Goal: Information Seeking & Learning: Learn about a topic

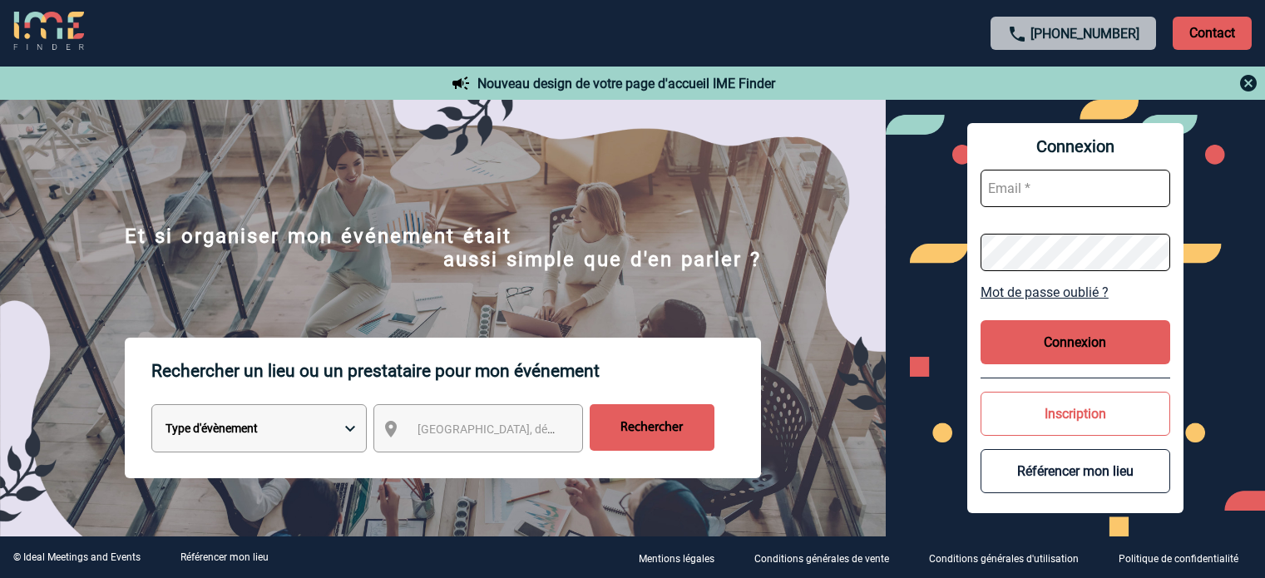
type input "jnetobogalho@ime-groupe.com"
click at [1081, 333] on button "Connexion" at bounding box center [1075, 342] width 190 height 44
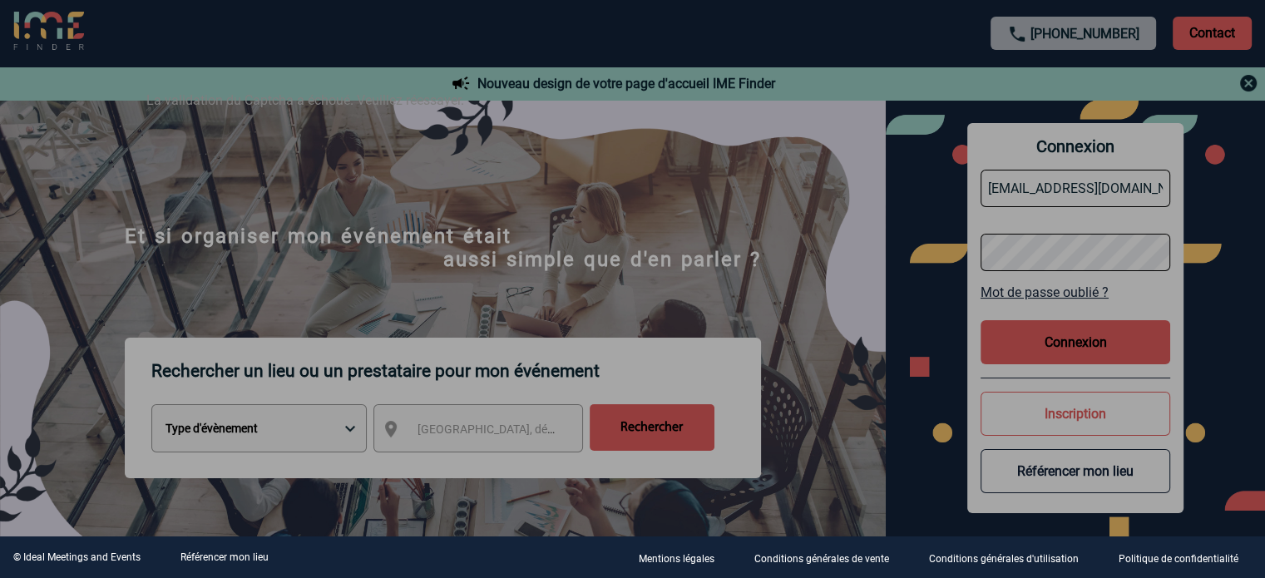
click at [1033, 345] on div at bounding box center [632, 289] width 1265 height 578
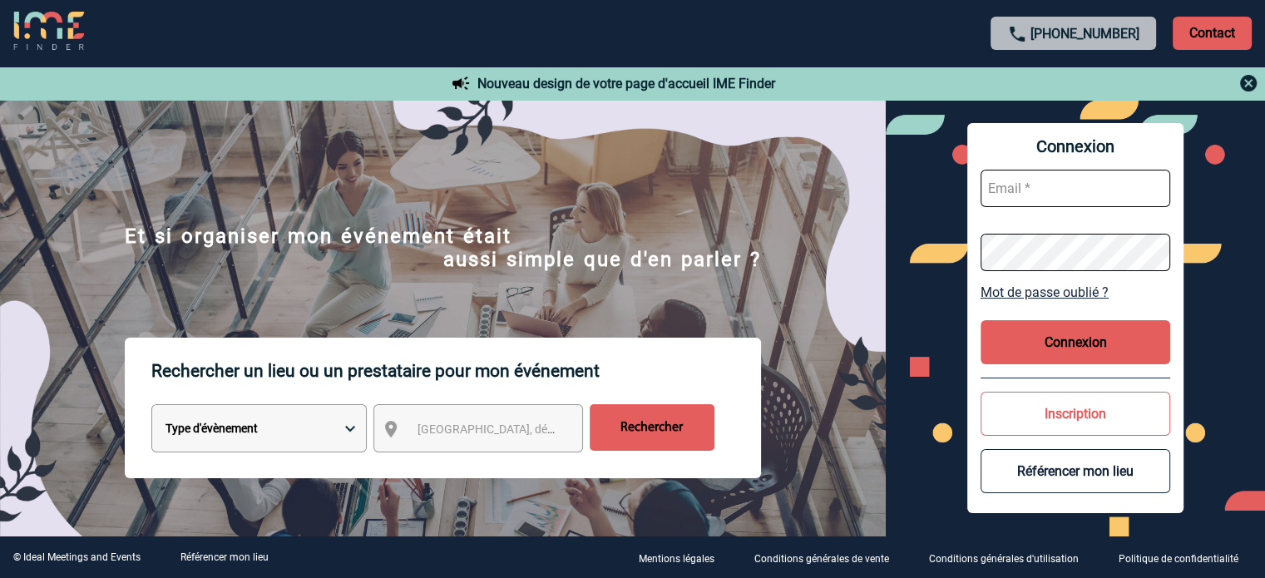
type input "jnetobogalho@ime-groupe.com"
click at [1042, 330] on button "Connexion" at bounding box center [1075, 342] width 190 height 44
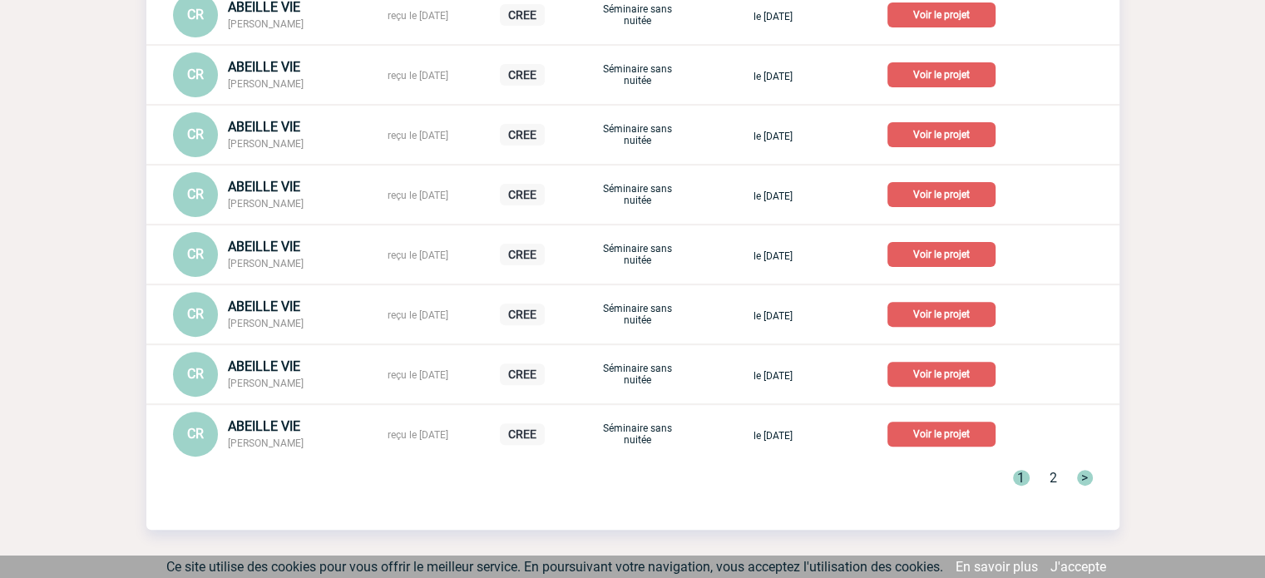
scroll to position [609, 0]
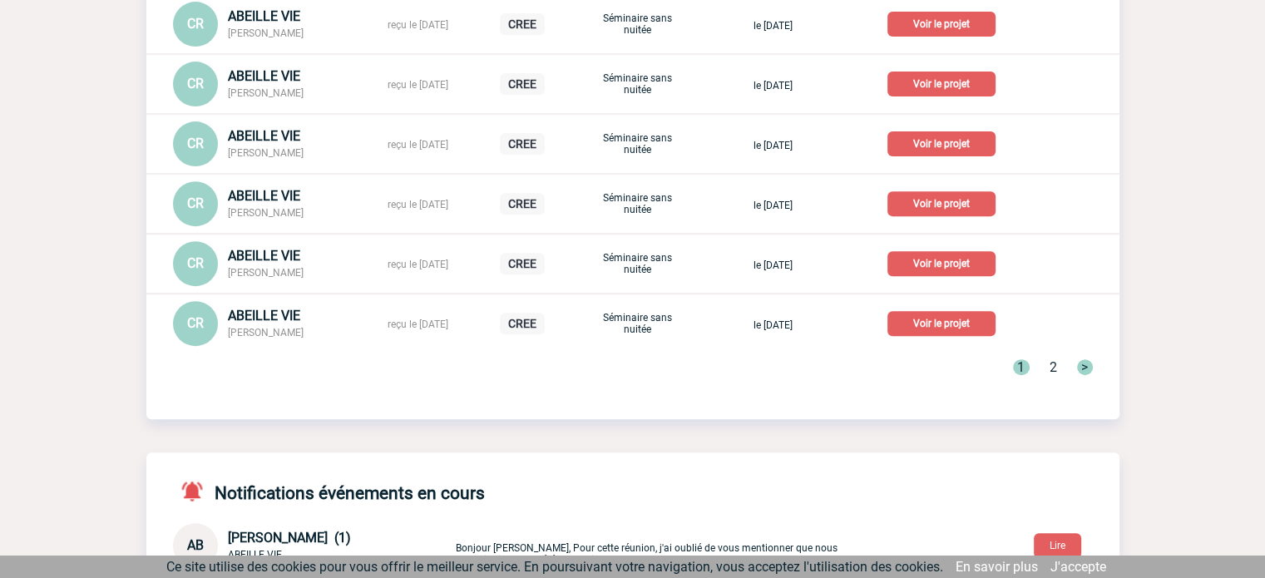
click at [1085, 370] on link ">" at bounding box center [1085, 367] width 16 height 16
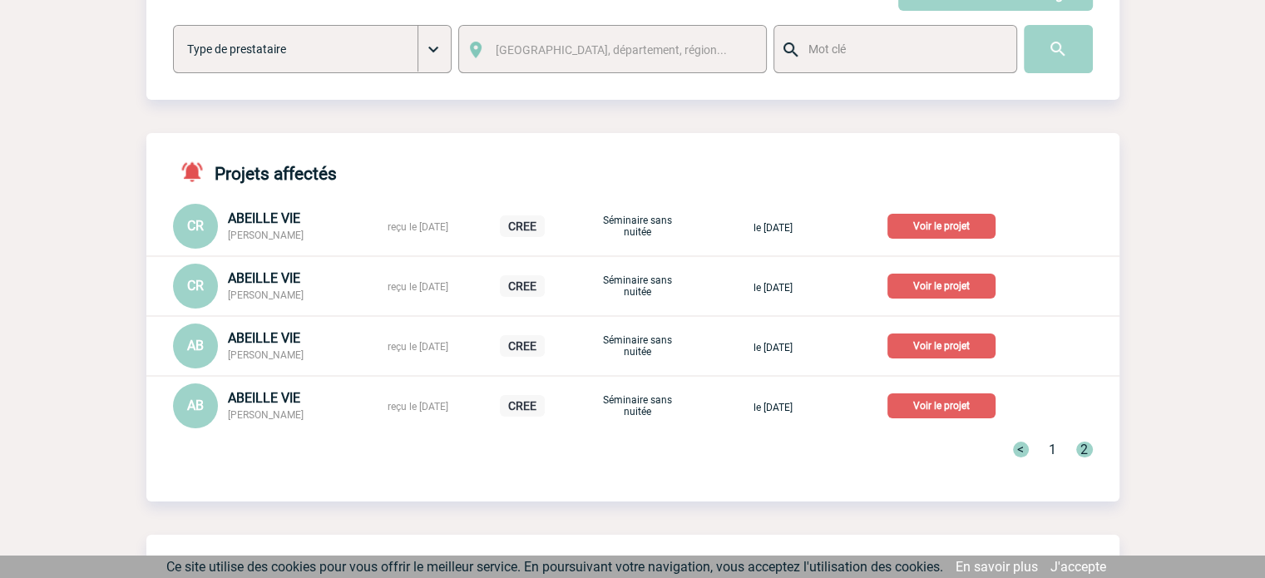
scroll to position [166, 0]
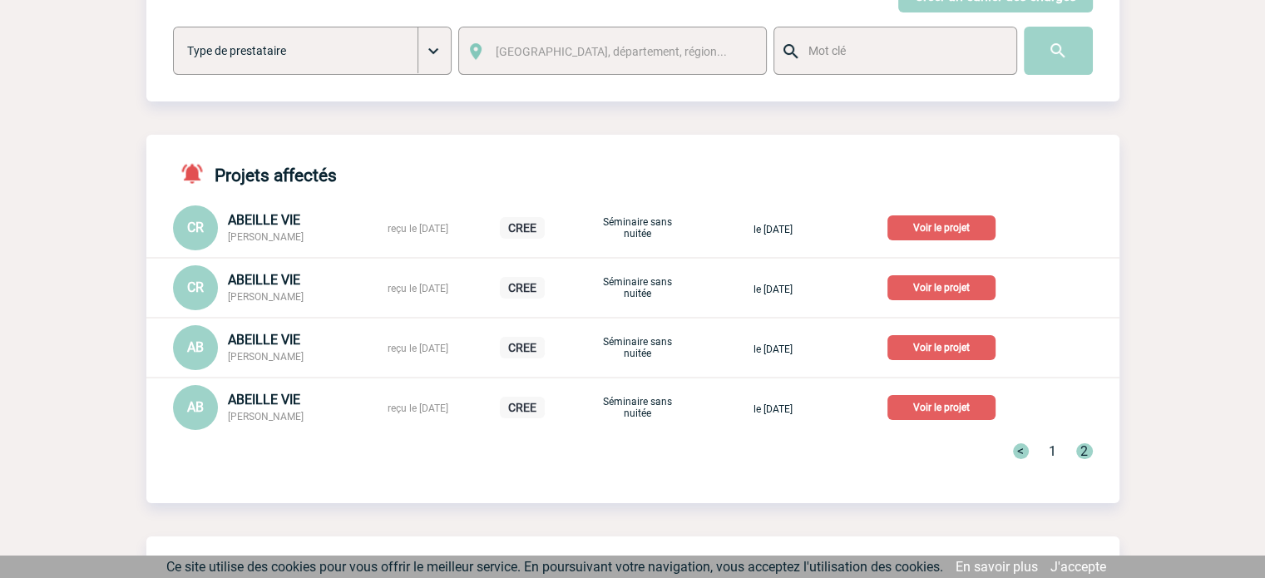
click at [1022, 452] on link "<" at bounding box center [1021, 451] width 16 height 16
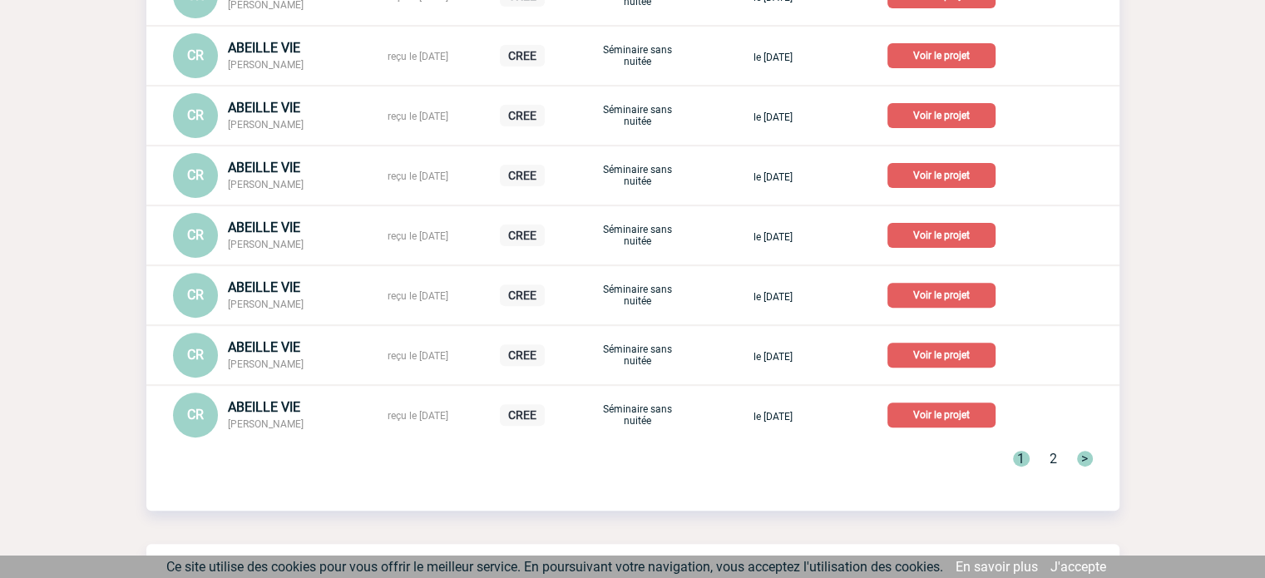
scroll to position [526, 0]
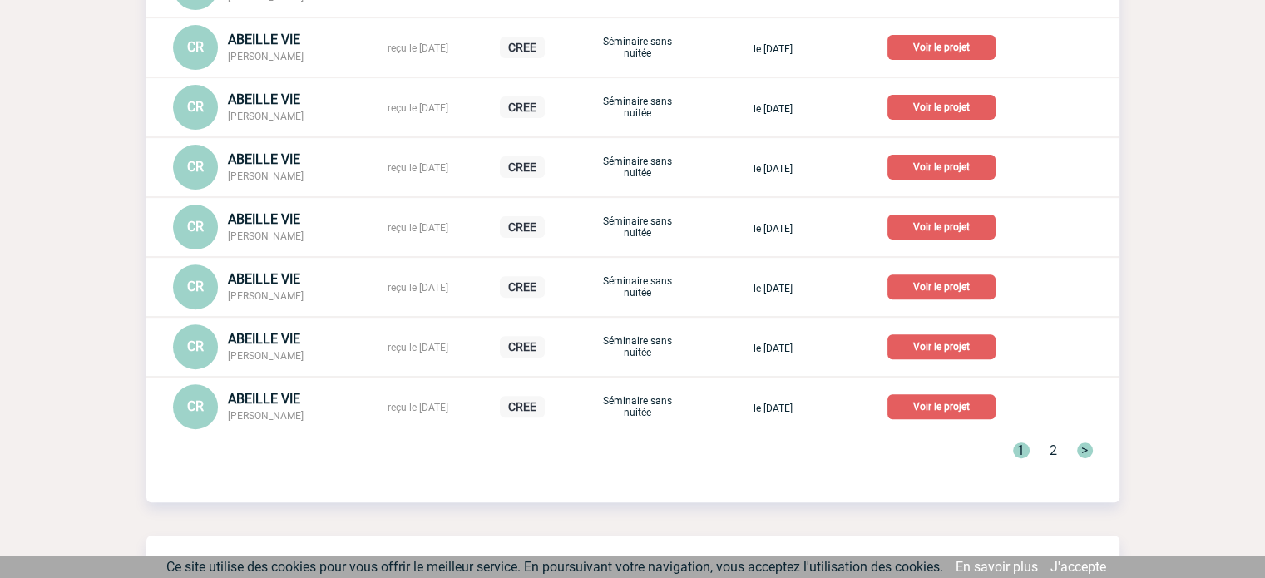
click at [1083, 451] on link ">" at bounding box center [1085, 450] width 16 height 16
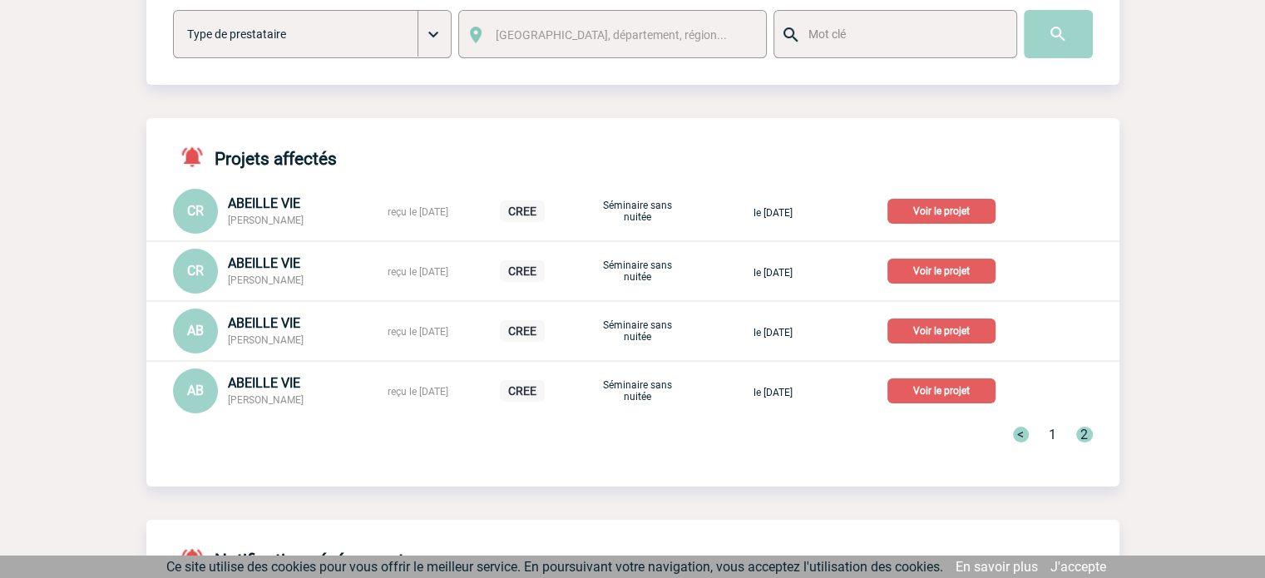
scroll to position [138, 0]
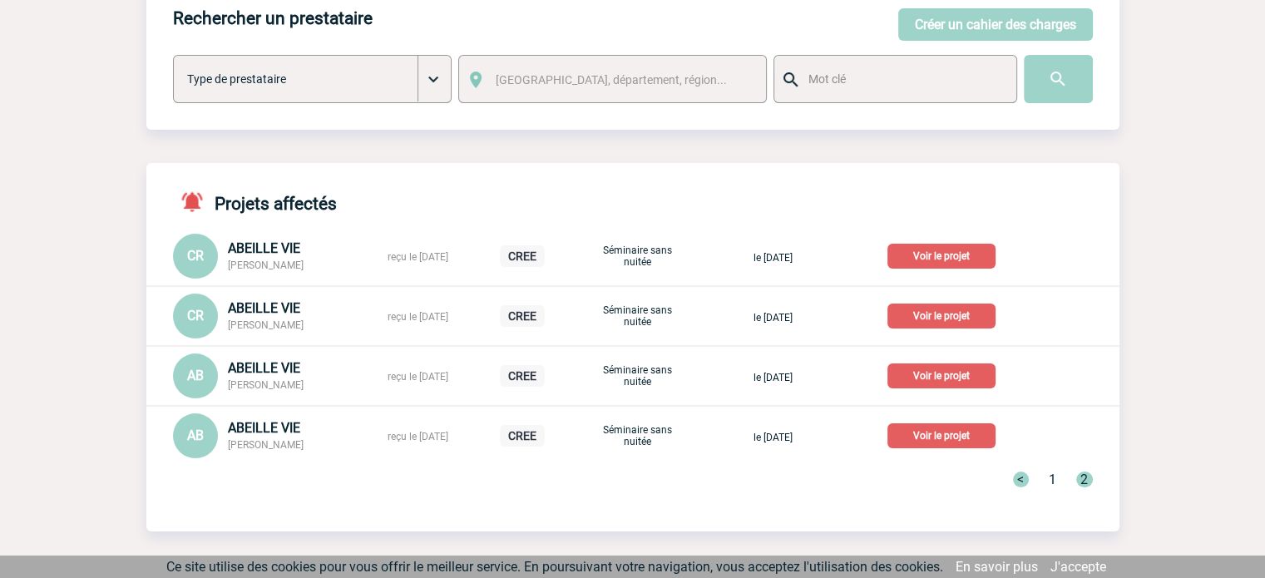
click at [1014, 479] on link "<" at bounding box center [1021, 479] width 16 height 16
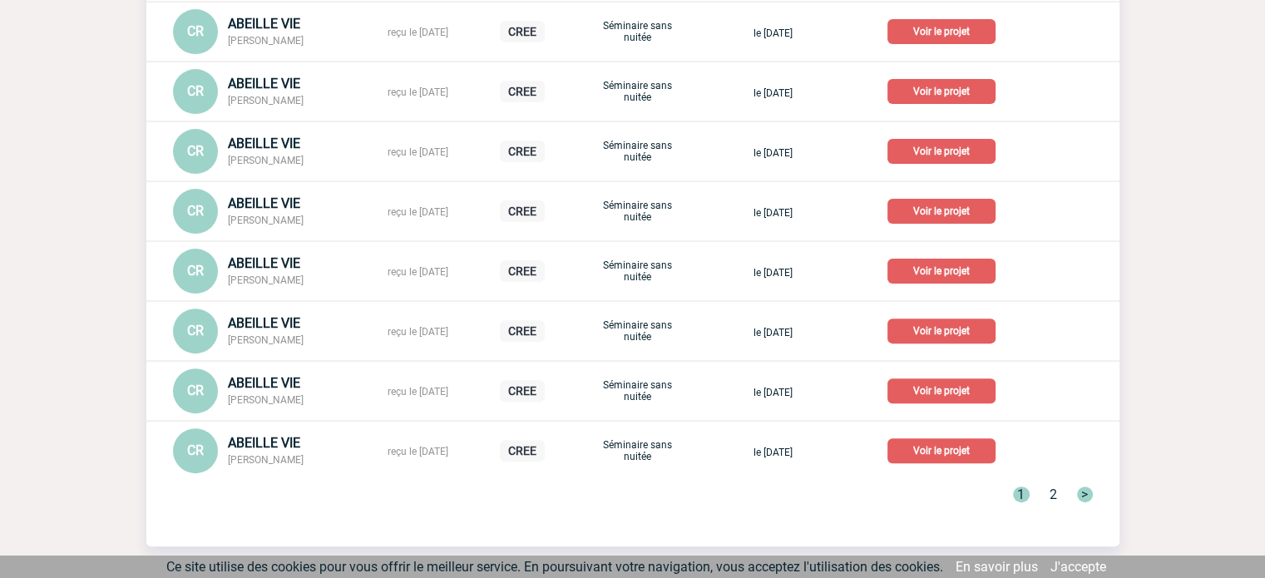
scroll to position [637, 0]
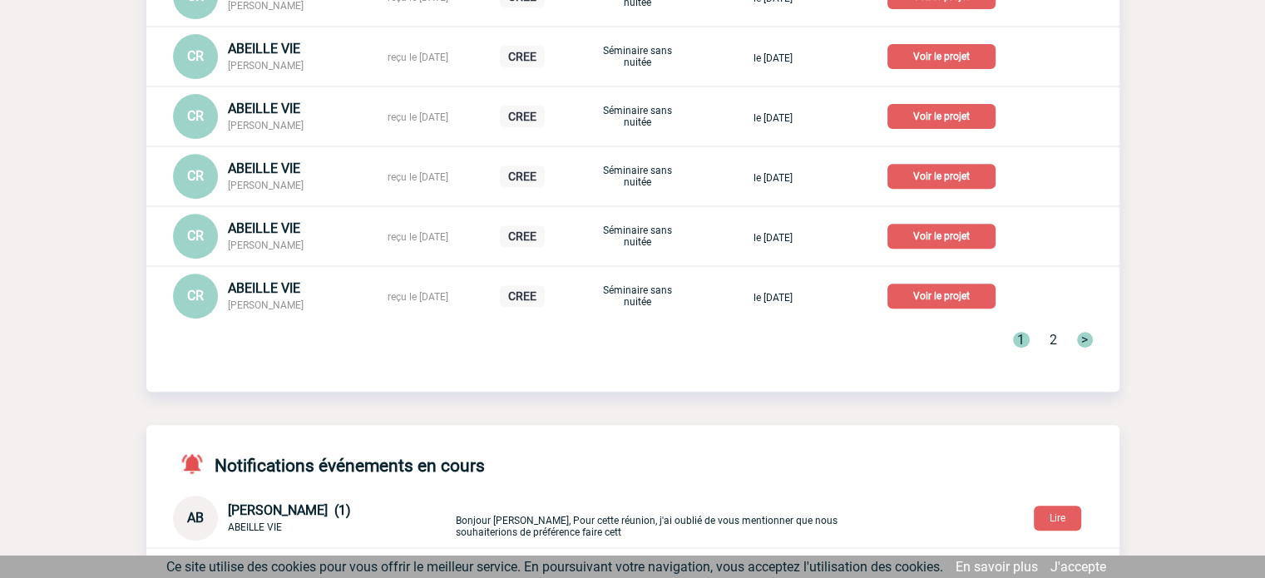
click at [1083, 333] on link ">" at bounding box center [1085, 340] width 16 height 16
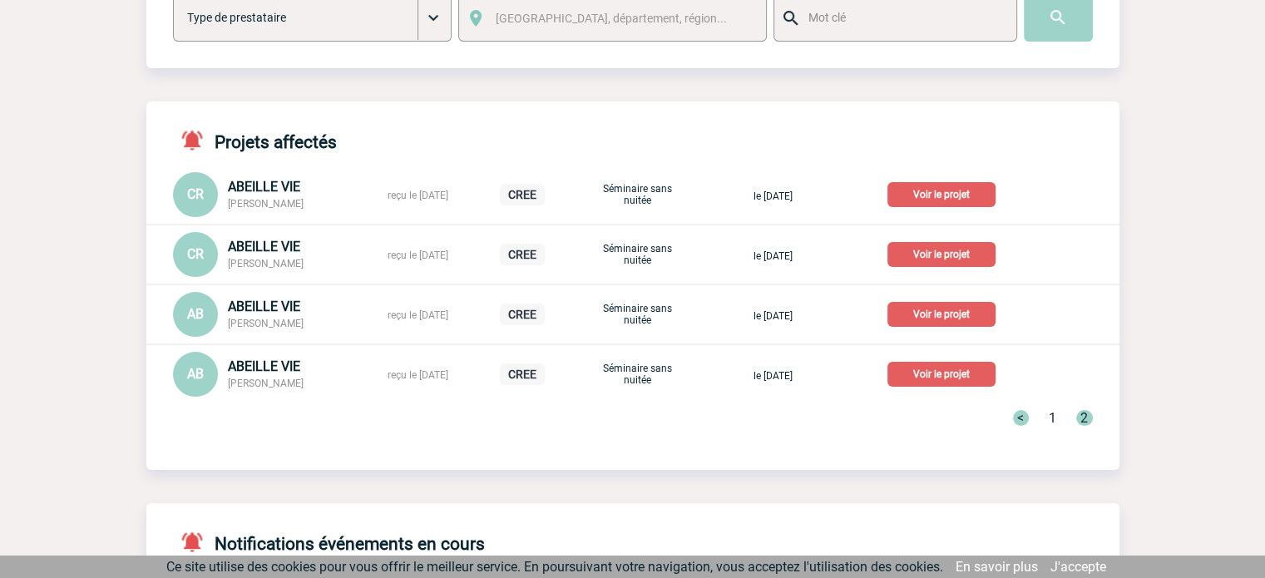
scroll to position [194, 0]
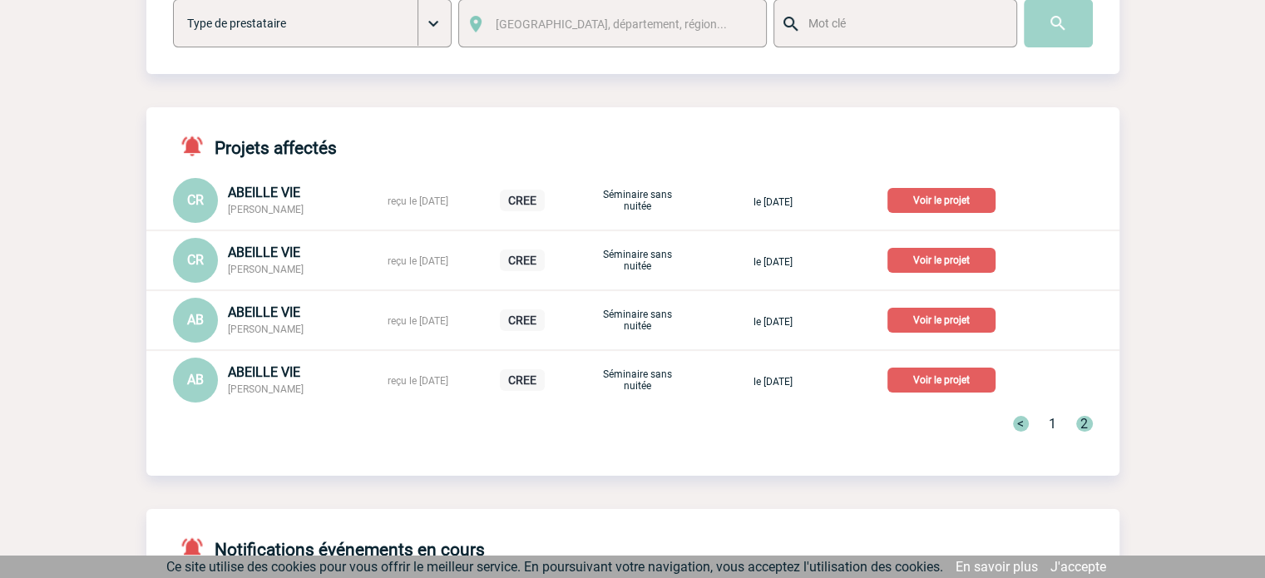
click at [972, 204] on p "Voir le projet" at bounding box center [941, 200] width 108 height 25
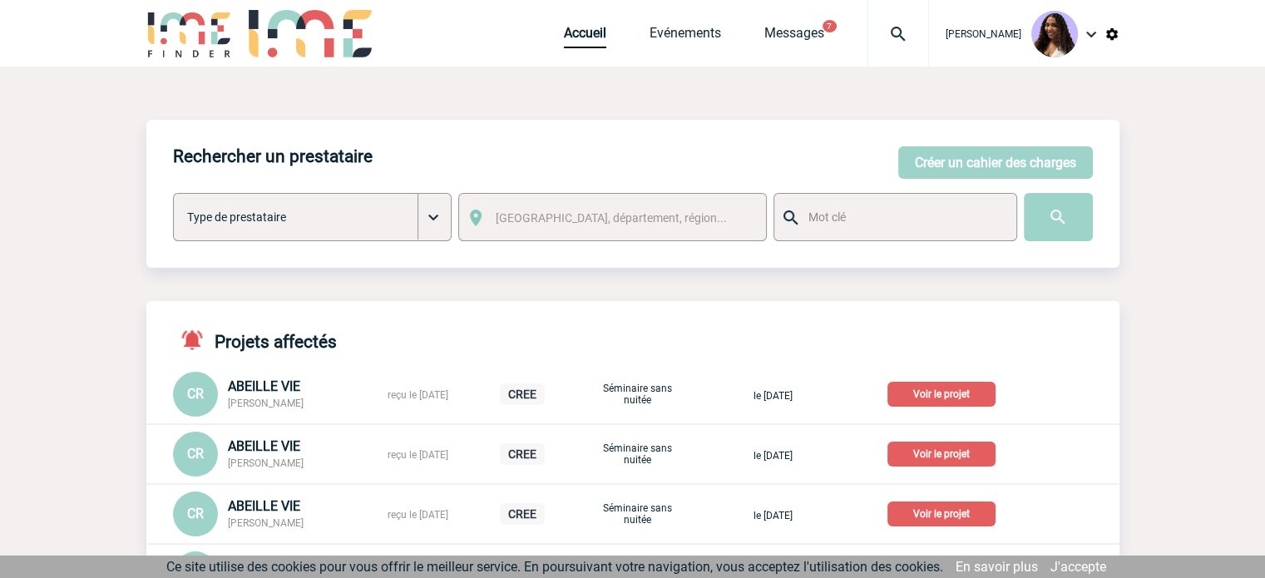
click at [940, 395] on p "Voir le projet" at bounding box center [941, 394] width 108 height 25
click at [985, 400] on p "Voir le projet" at bounding box center [941, 394] width 108 height 25
click at [945, 402] on p "Voir le projet" at bounding box center [941, 394] width 108 height 25
click at [971, 392] on p "Voir le projet" at bounding box center [941, 394] width 108 height 25
click at [945, 393] on p "Voir le projet" at bounding box center [941, 394] width 108 height 25
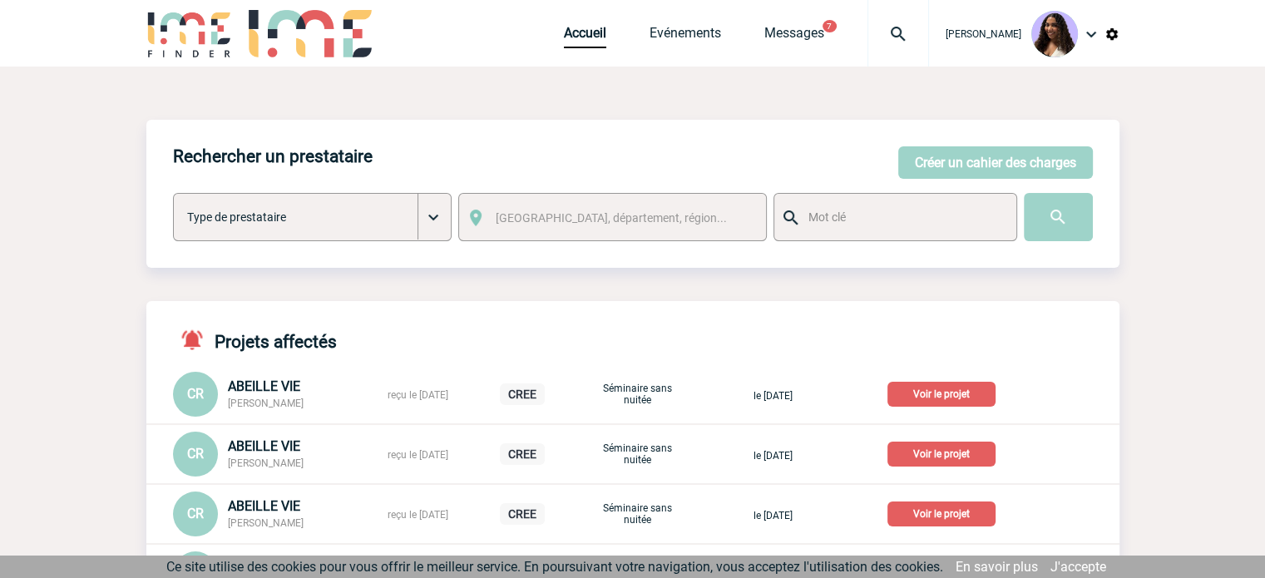
click at [982, 389] on p "Voir le projet" at bounding box center [941, 394] width 108 height 25
click at [962, 397] on p "Voir le projet" at bounding box center [941, 394] width 108 height 25
click at [951, 397] on p "Voir le projet" at bounding box center [941, 394] width 108 height 25
click at [974, 398] on p "Voir le projet" at bounding box center [941, 394] width 108 height 25
click at [935, 394] on p "Voir le projet" at bounding box center [941, 394] width 108 height 25
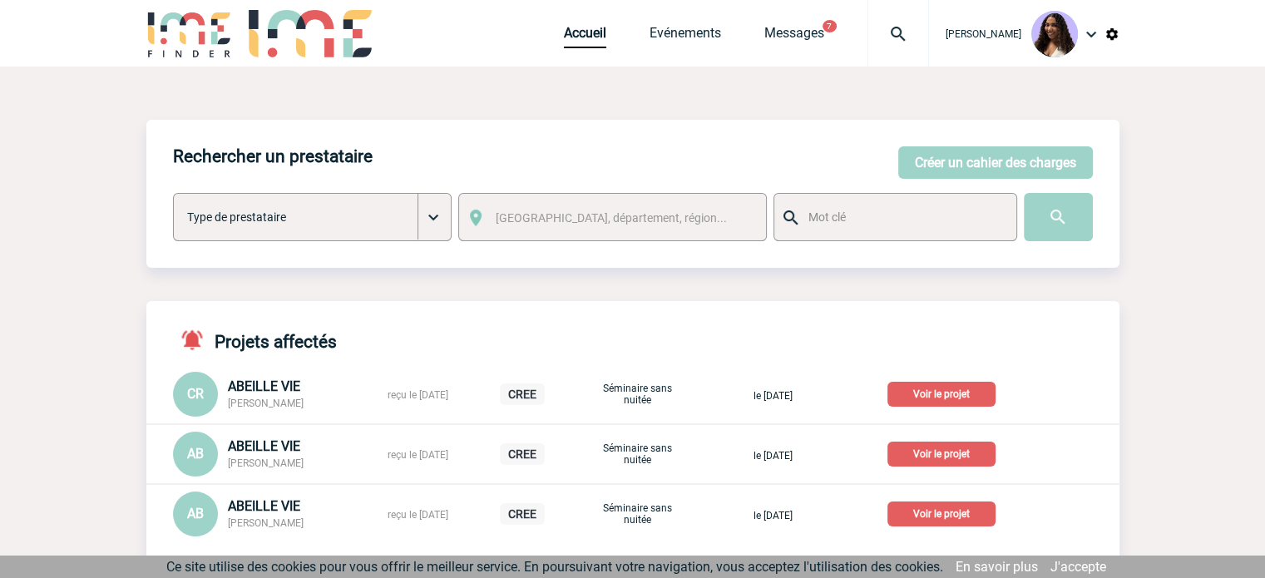
click at [946, 395] on p "Voir le projet" at bounding box center [941, 394] width 108 height 25
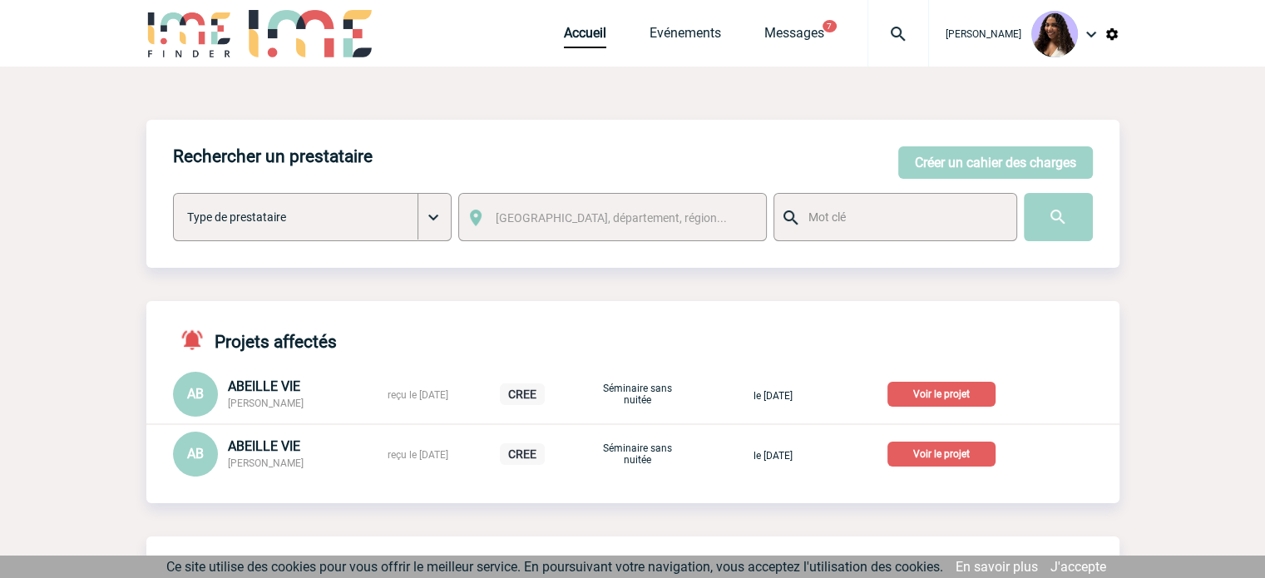
click at [954, 392] on p "Voir le projet" at bounding box center [941, 394] width 108 height 25
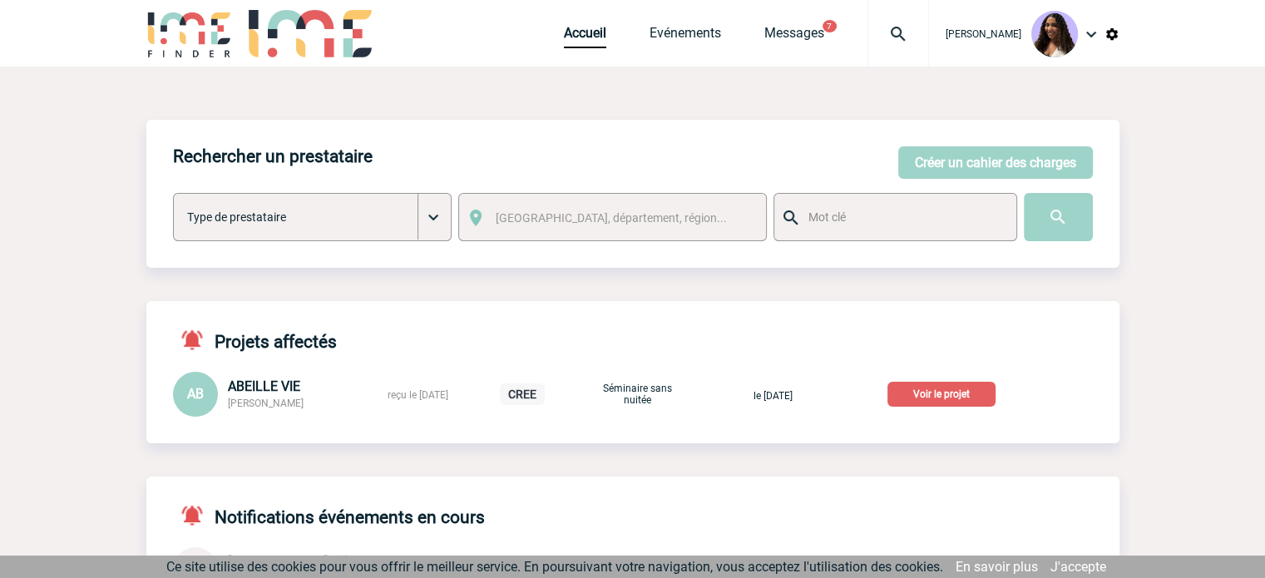
click at [952, 392] on p "Voir le projet" at bounding box center [941, 394] width 108 height 25
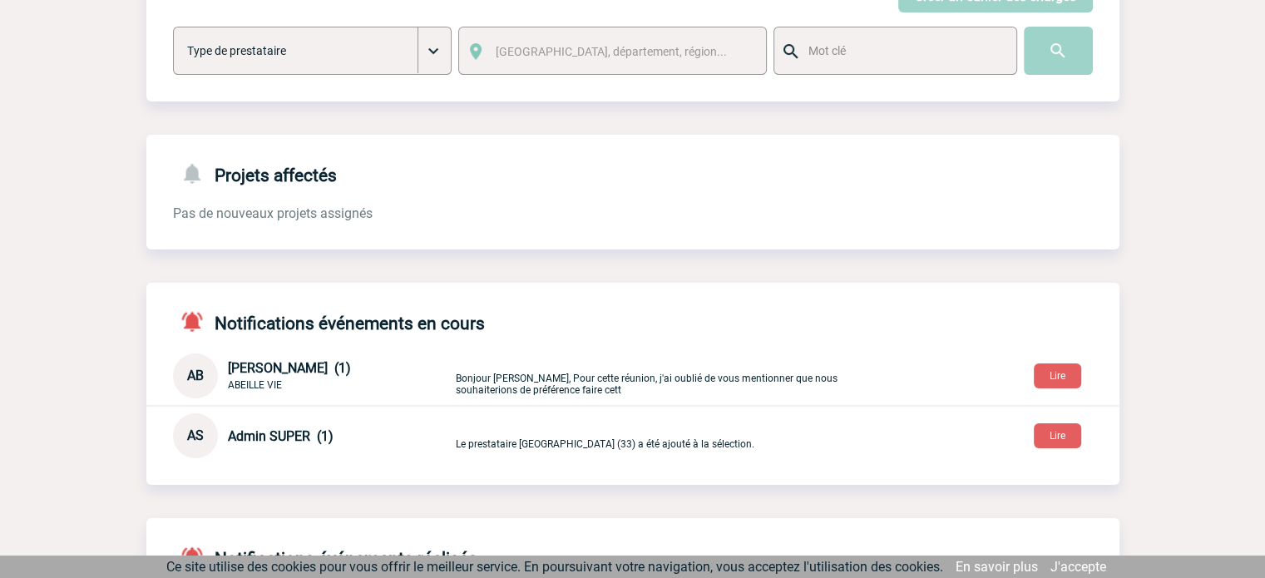
scroll to position [221, 0]
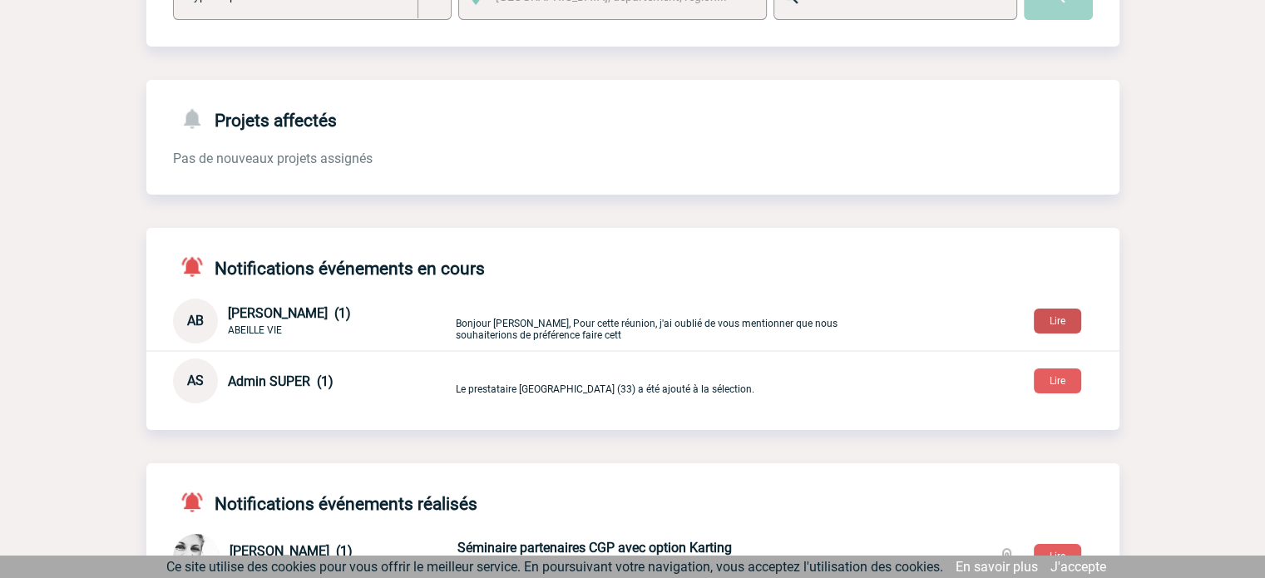
click at [1047, 315] on button "Lire" at bounding box center [1056, 320] width 47 height 25
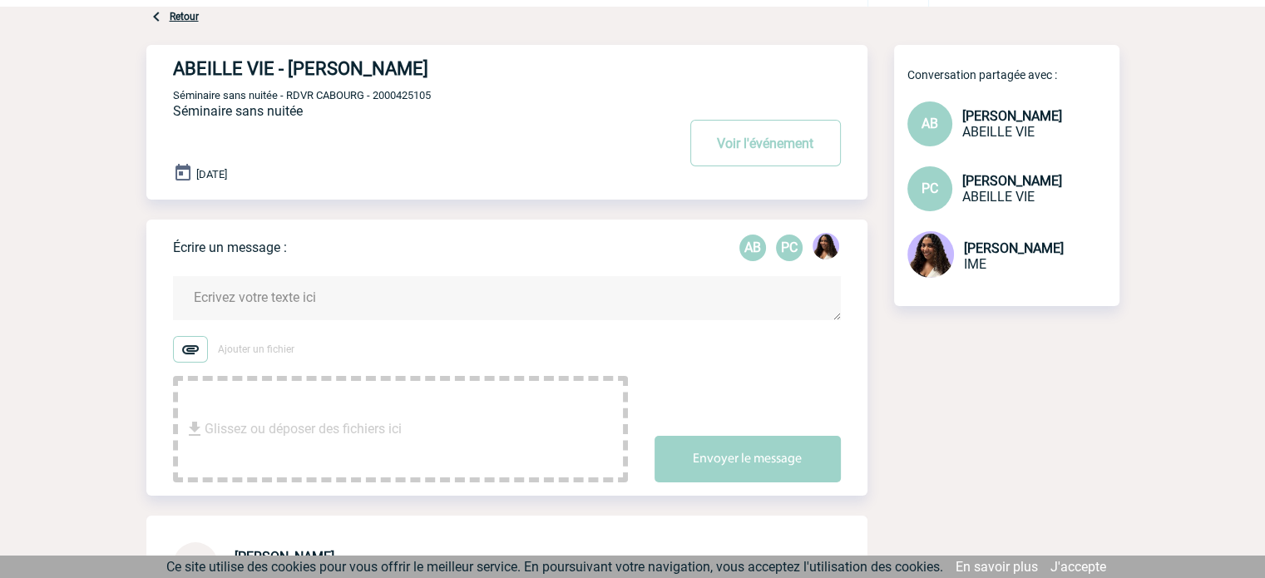
scroll to position [57, 0]
